Goal: Information Seeking & Learning: Learn about a topic

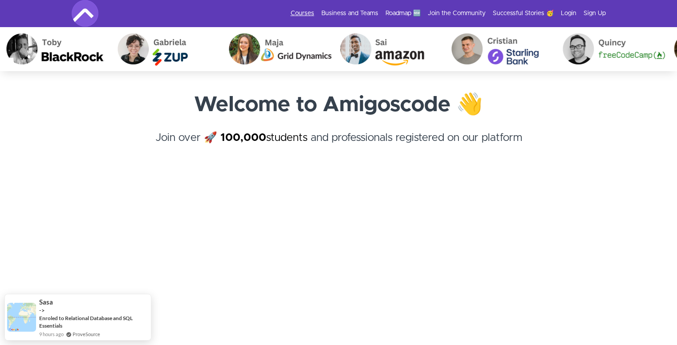
click at [303, 15] on link "Courses" at bounding box center [303, 13] width 24 height 9
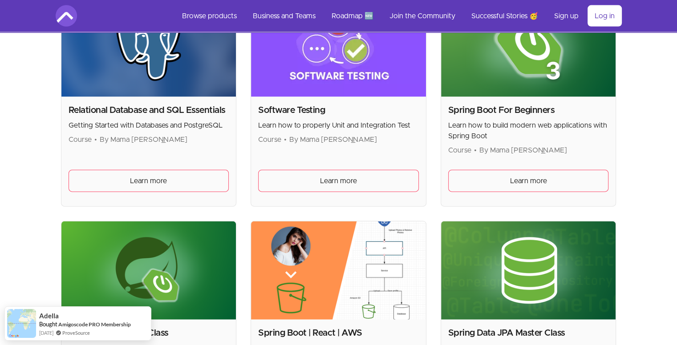
scroll to position [2000, 0]
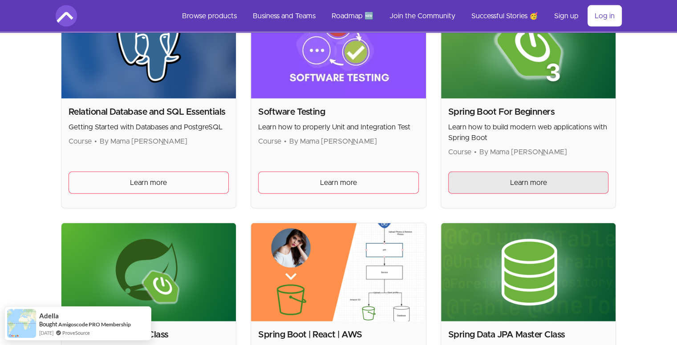
click at [480, 181] on link "Learn more" at bounding box center [528, 183] width 161 height 22
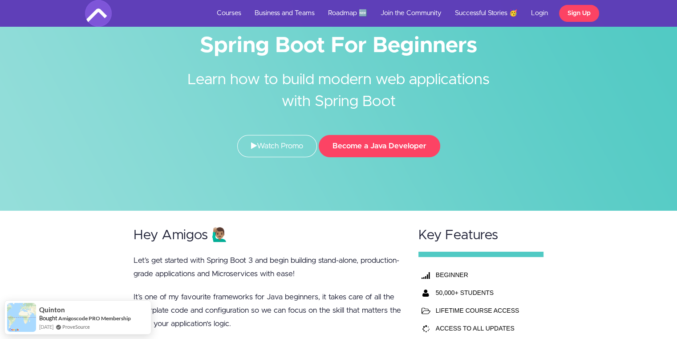
scroll to position [36, 0]
click at [416, 139] on button "Become a Java Developer" at bounding box center [379, 146] width 121 height 22
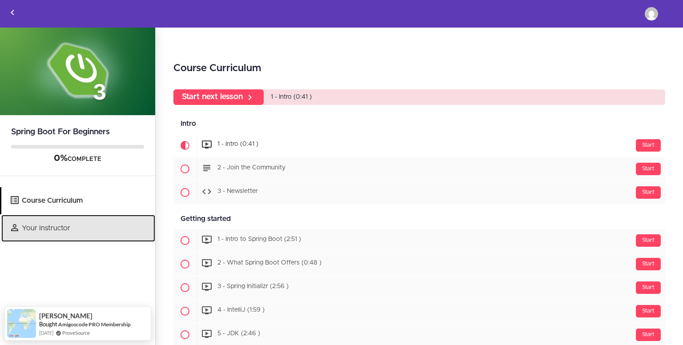
click at [51, 228] on link "Your Instructor" at bounding box center [78, 228] width 154 height 27
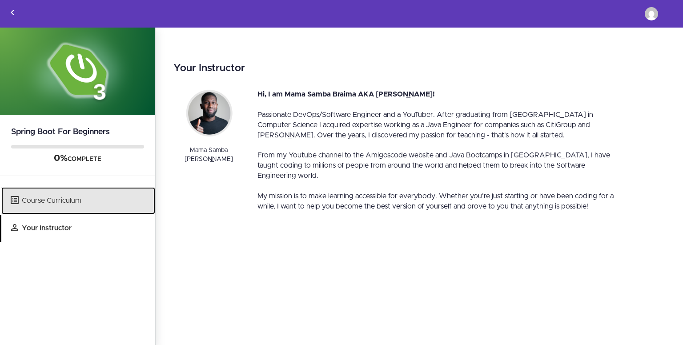
click at [61, 198] on link "Course Curriculum" at bounding box center [78, 200] width 154 height 27
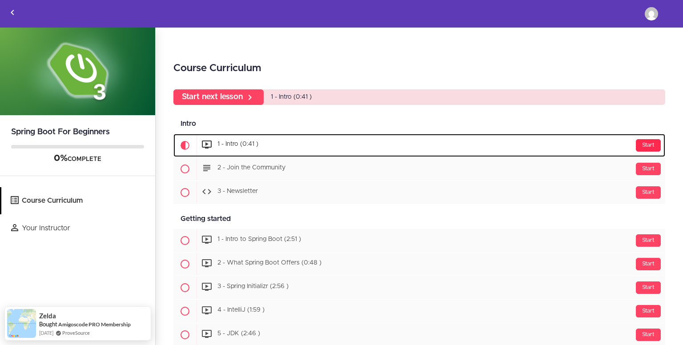
click at [642, 147] on div "Start" at bounding box center [648, 145] width 25 height 12
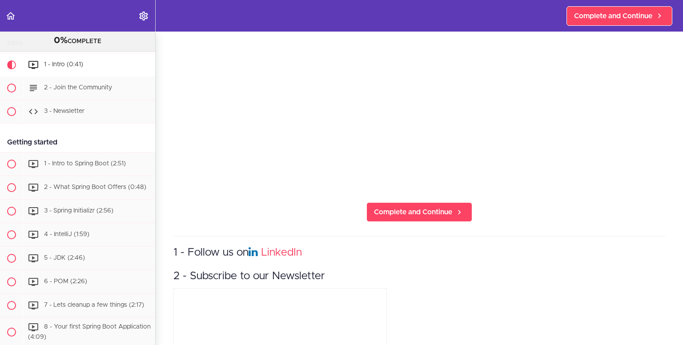
scroll to position [161, 0]
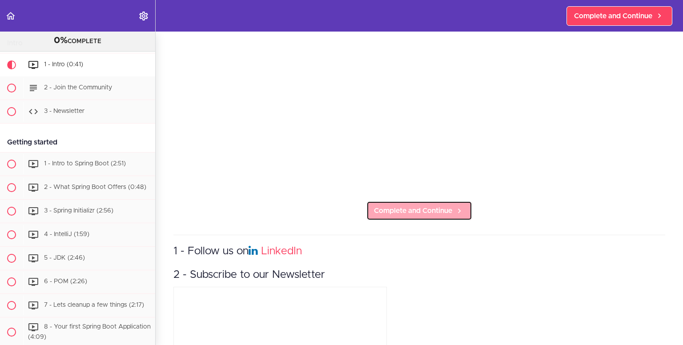
click at [416, 207] on span "Complete and Continue" at bounding box center [413, 211] width 78 height 11
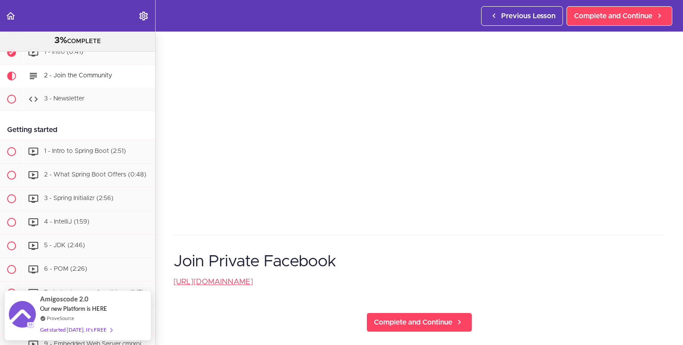
scroll to position [205, 0]
click at [398, 317] on span "Complete and Continue" at bounding box center [413, 322] width 78 height 11
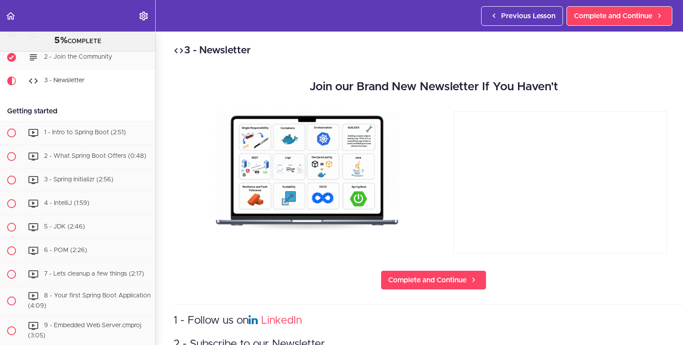
scroll to position [94, 0]
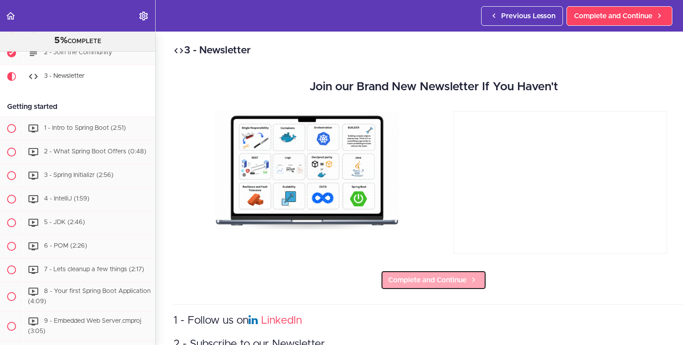
click at [420, 278] on span "Complete and Continue" at bounding box center [427, 280] width 78 height 11
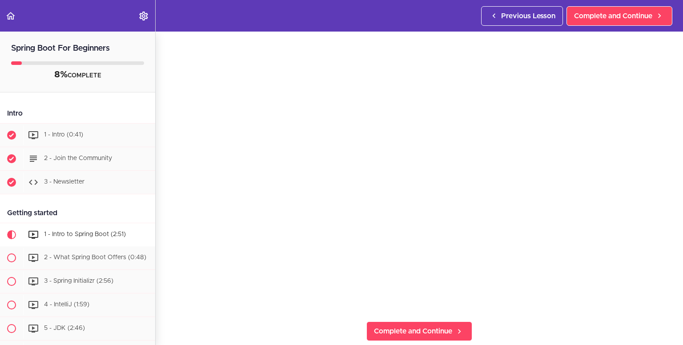
scroll to position [37, 0]
click at [445, 330] on span "Complete and Continue" at bounding box center [413, 335] width 78 height 11
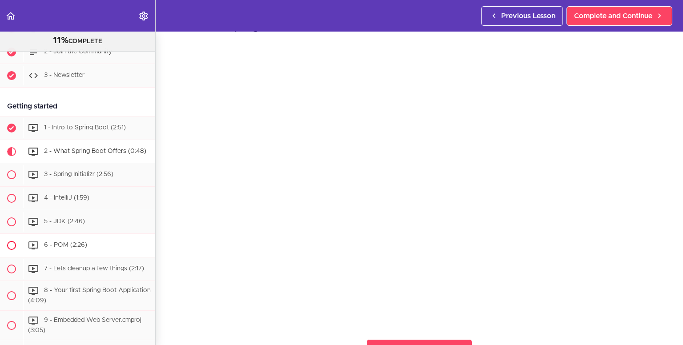
scroll to position [94, 0]
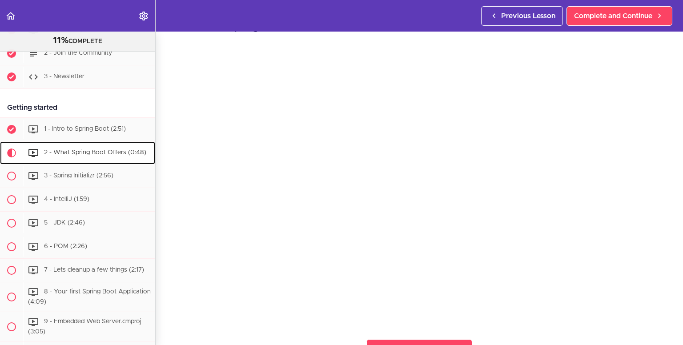
click at [100, 146] on div "2 - What Spring Boot Offers (0:48)" at bounding box center [89, 153] width 132 height 20
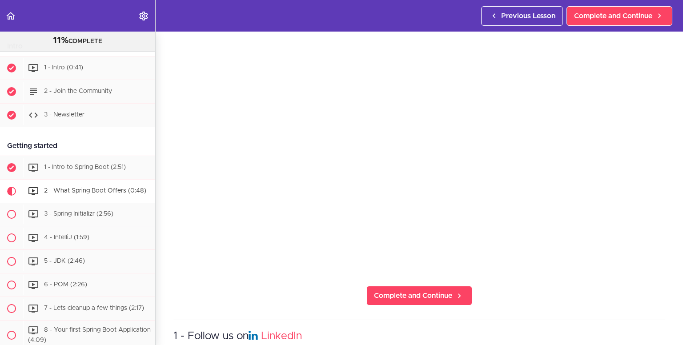
scroll to position [78, 0]
click at [405, 291] on span "Complete and Continue" at bounding box center [413, 294] width 78 height 11
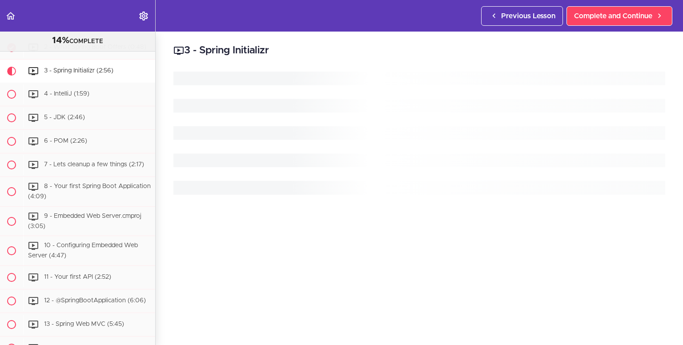
scroll to position [199, 0]
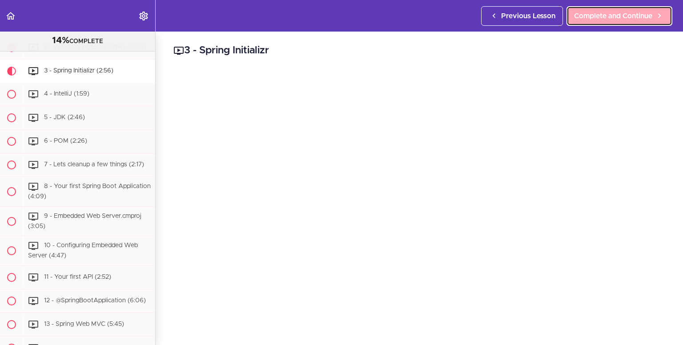
click at [599, 16] on span "Complete and Continue" at bounding box center [613, 16] width 78 height 11
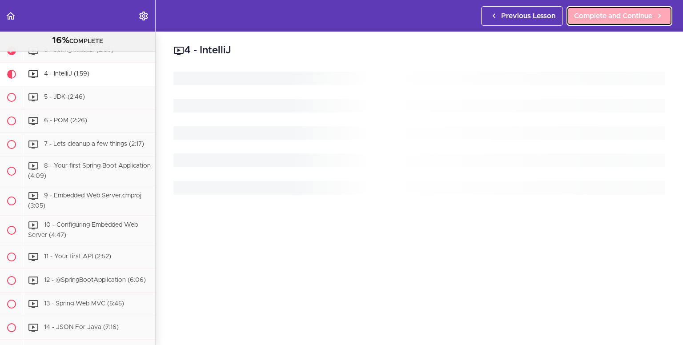
scroll to position [223, 0]
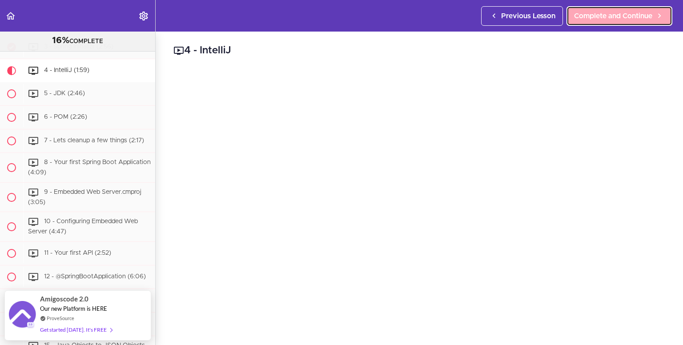
click at [599, 16] on span "Complete and Continue" at bounding box center [613, 16] width 78 height 11
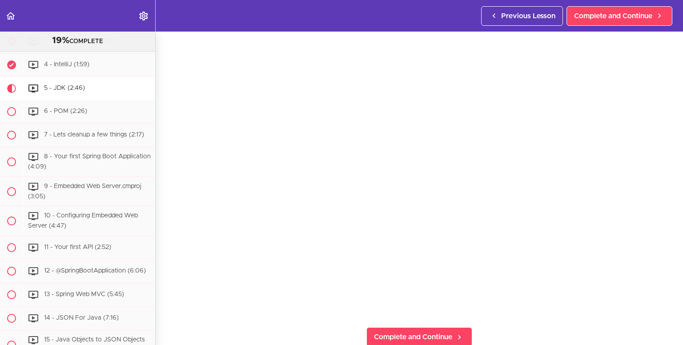
scroll to position [36, 0]
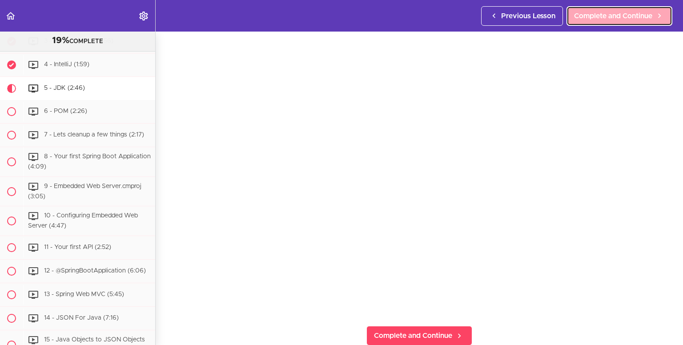
click at [593, 22] on link "Complete and Continue" at bounding box center [620, 16] width 106 height 20
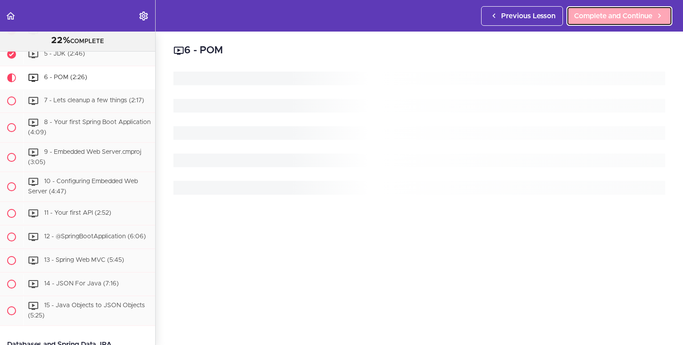
scroll to position [270, 0]
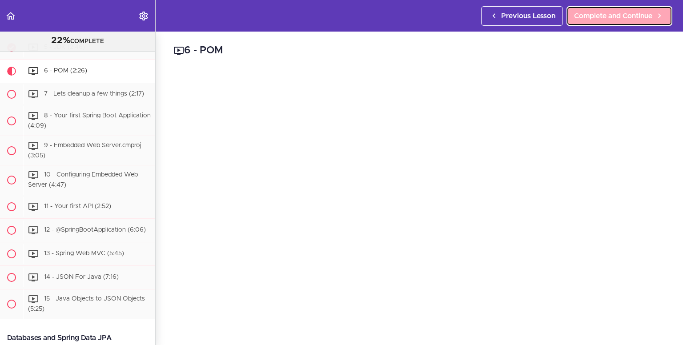
click at [591, 13] on span "Complete and Continue" at bounding box center [613, 16] width 78 height 11
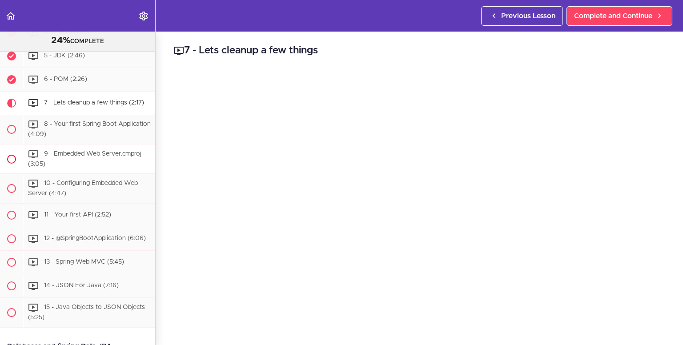
scroll to position [249, 0]
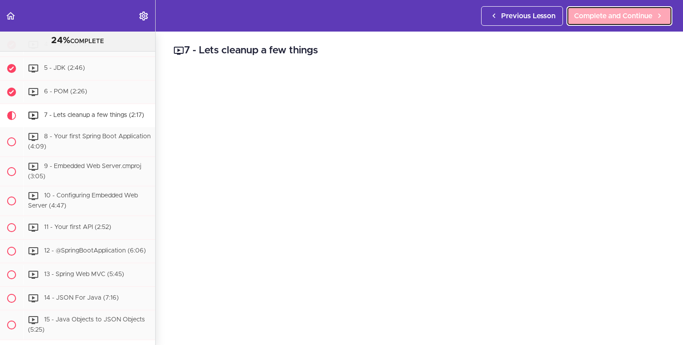
click at [587, 21] on span "Complete and Continue" at bounding box center [613, 16] width 78 height 11
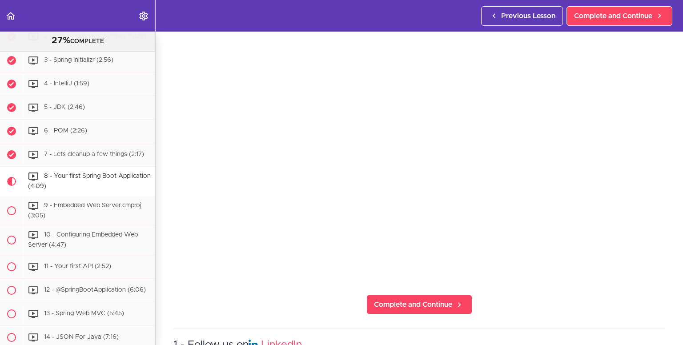
scroll to position [73, 0]
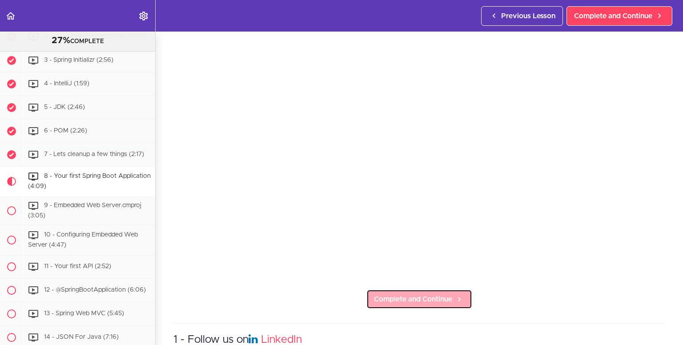
click at [399, 294] on span "Complete and Continue" at bounding box center [413, 299] width 78 height 11
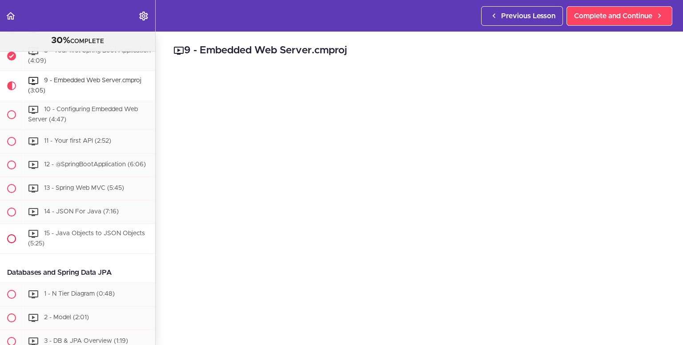
scroll to position [333, 0]
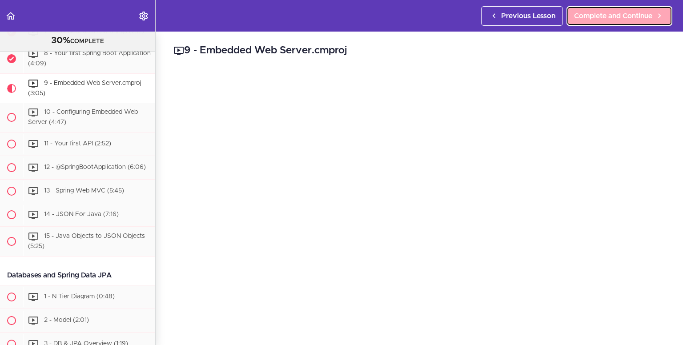
click at [621, 15] on span "Complete and Continue" at bounding box center [613, 16] width 78 height 11
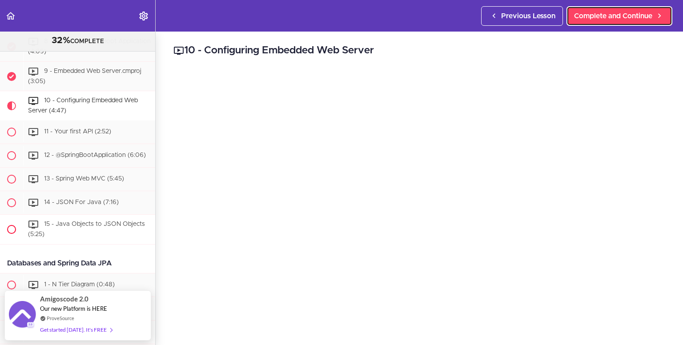
scroll to position [342, 0]
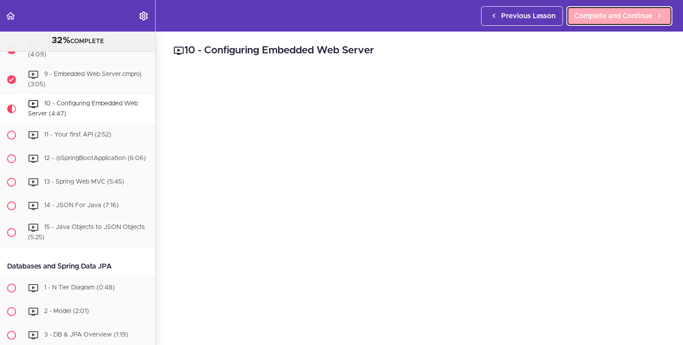
click at [600, 17] on span "Complete and Continue" at bounding box center [613, 16] width 78 height 11
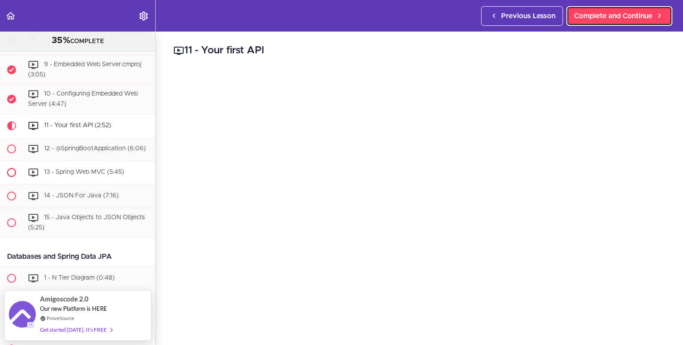
scroll to position [373, 0]
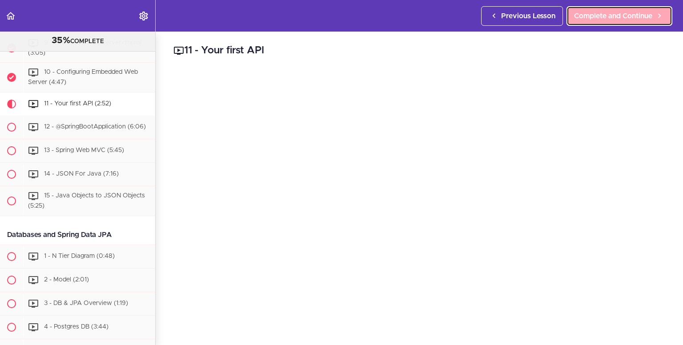
click at [606, 22] on link "Complete and Continue" at bounding box center [620, 16] width 106 height 20
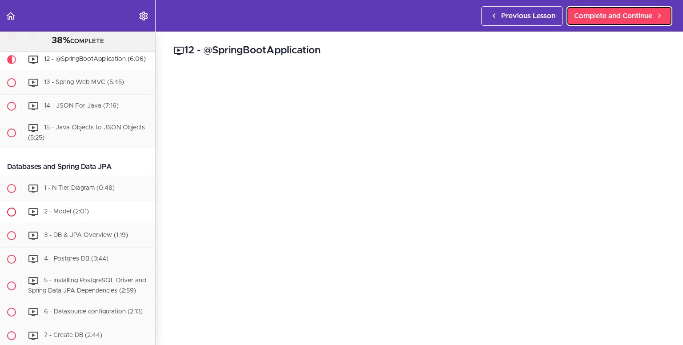
scroll to position [413, 0]
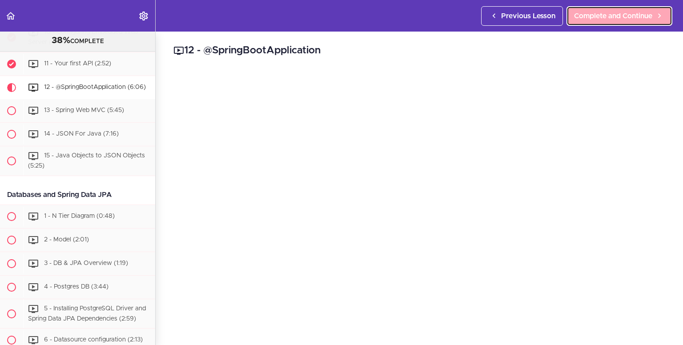
click at [617, 18] on span "Complete and Continue" at bounding box center [613, 16] width 78 height 11
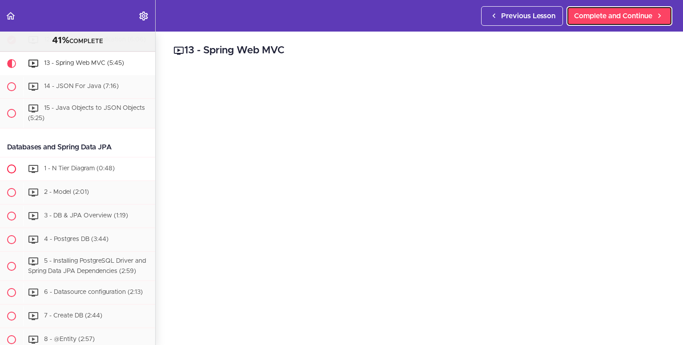
scroll to position [446, 0]
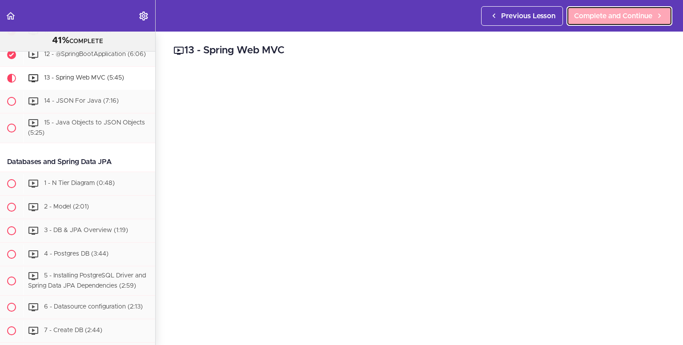
click at [620, 13] on span "Complete and Continue" at bounding box center [613, 16] width 78 height 11
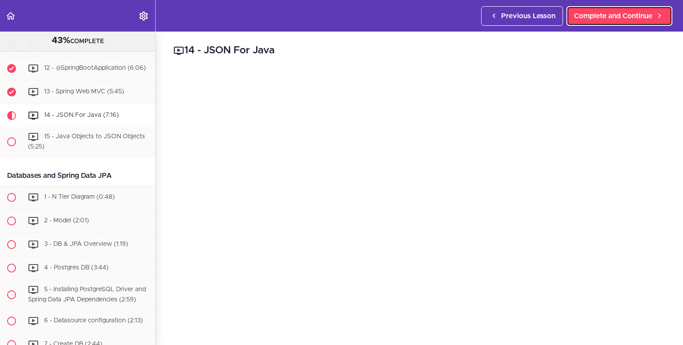
scroll to position [429, 0]
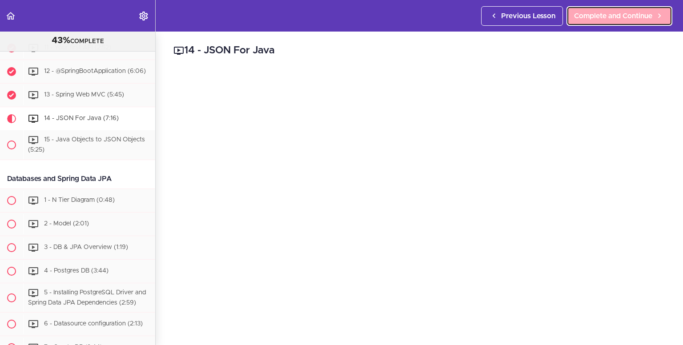
click at [604, 18] on span "Complete and Continue" at bounding box center [613, 16] width 78 height 11
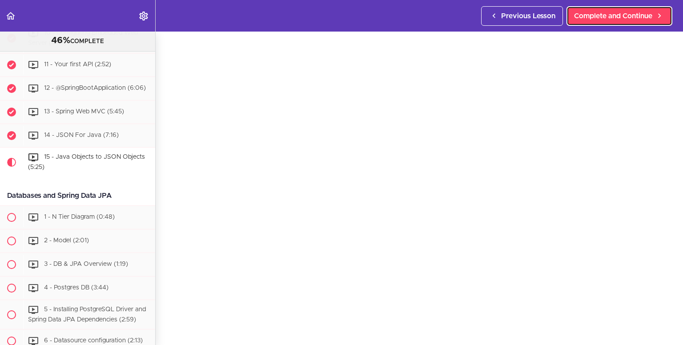
scroll to position [18, 0]
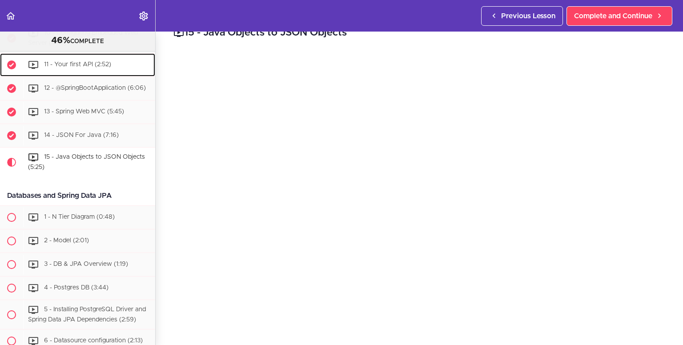
click at [94, 65] on span "11 - Your first API (2:52)" at bounding box center [77, 64] width 67 height 6
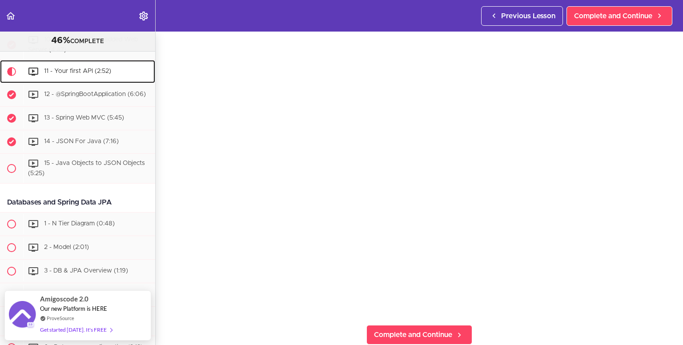
scroll to position [80, 0]
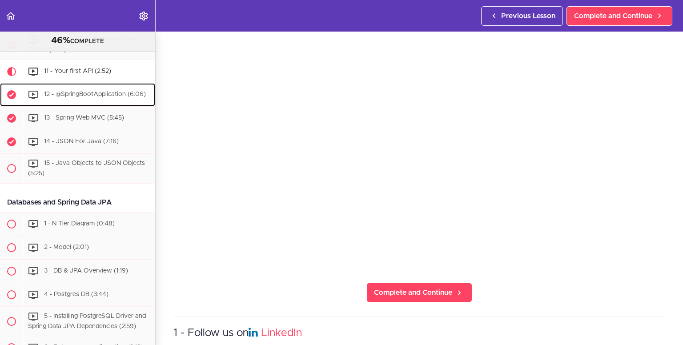
click at [98, 97] on span "12 - @SpringBootApplication (6:06)" at bounding box center [95, 94] width 102 height 6
click at [98, 100] on div "12 - @SpringBootApplication (6:06)" at bounding box center [89, 95] width 132 height 20
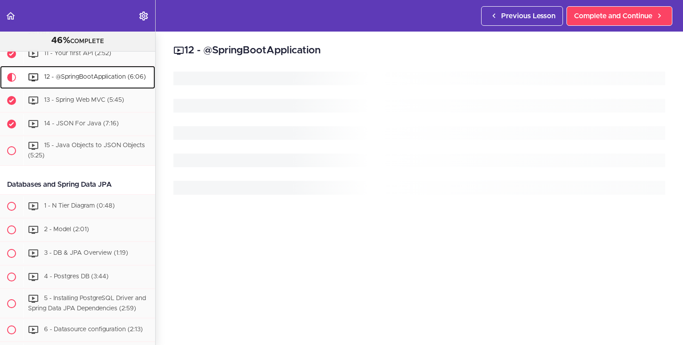
scroll to position [429, 0]
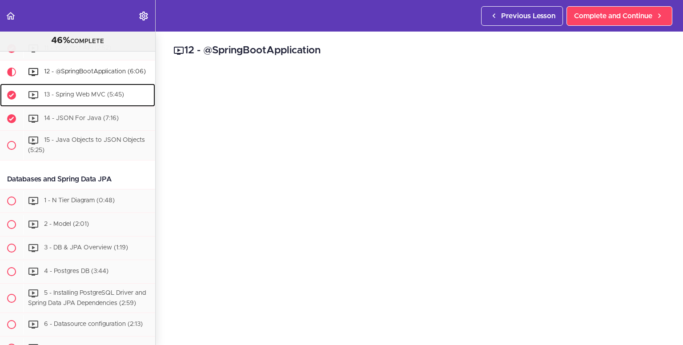
click at [93, 98] on span "13 - Spring Web MVC (5:45)" at bounding box center [84, 95] width 80 height 6
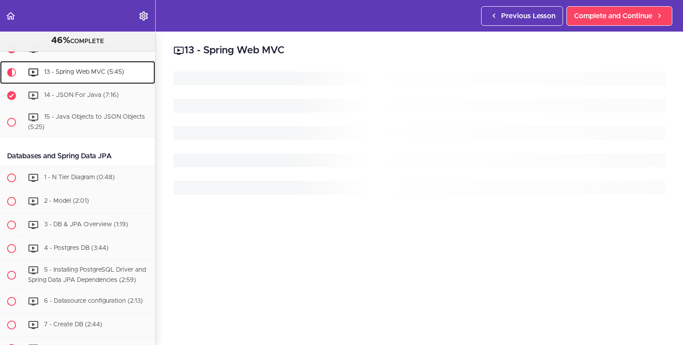
scroll to position [459, 0]
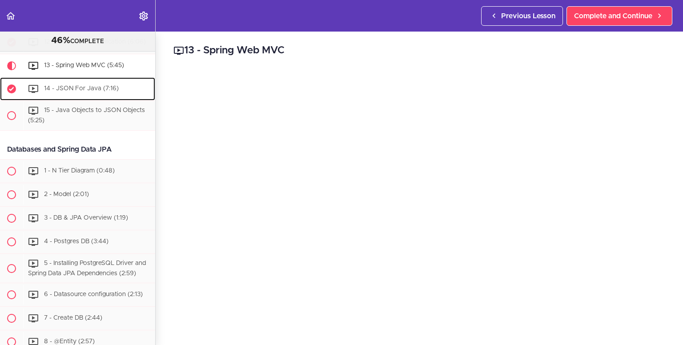
click at [65, 92] on span "14 - JSON For Java (7:16)" at bounding box center [81, 88] width 75 height 6
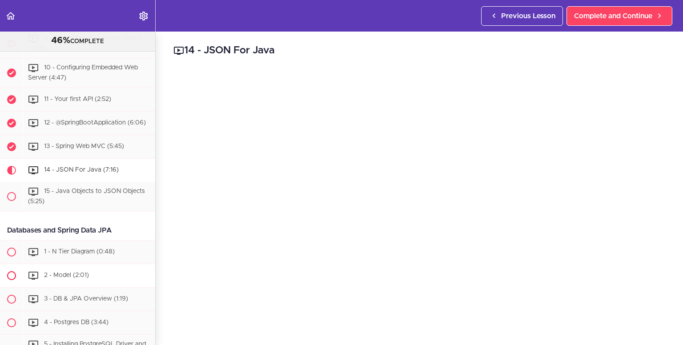
scroll to position [377, 0]
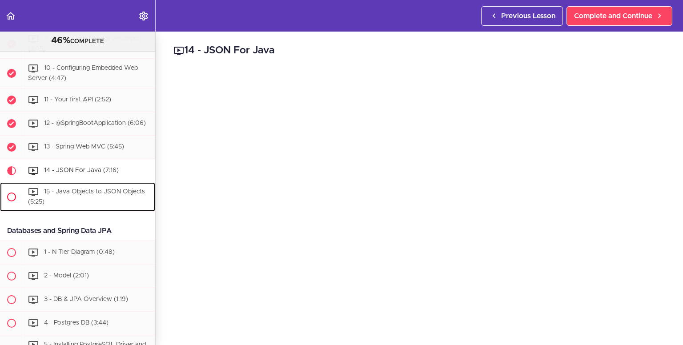
click at [81, 202] on span "15 - Java Objects to JSON Objects (5:25)" at bounding box center [86, 197] width 117 height 16
